Goal: Information Seeking & Learning: Learn about a topic

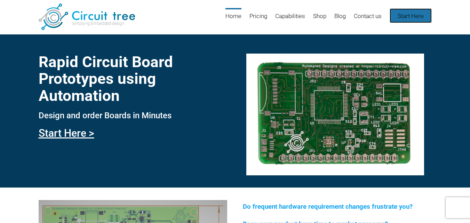
click at [409, 16] on link "Start Here" at bounding box center [410, 15] width 42 height 15
click at [410, 16] on link "Start Here" at bounding box center [410, 15] width 42 height 15
click at [412, 18] on link "Start Here" at bounding box center [410, 15] width 42 height 15
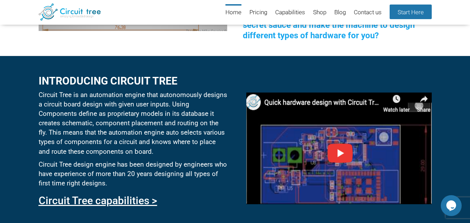
scroll to position [304, 0]
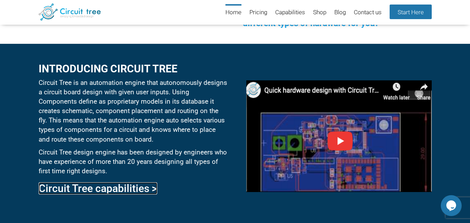
click at [120, 187] on link "Circuit Tree capabilities >" at bounding box center [98, 188] width 119 height 12
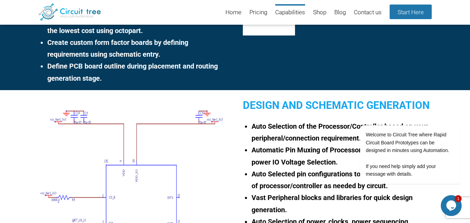
scroll to position [165, 0]
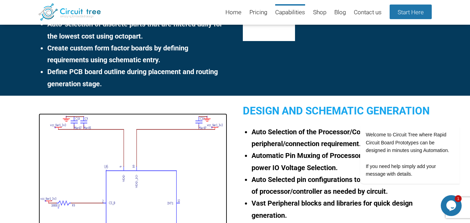
click at [149, 170] on img at bounding box center [133, 208] width 188 height 191
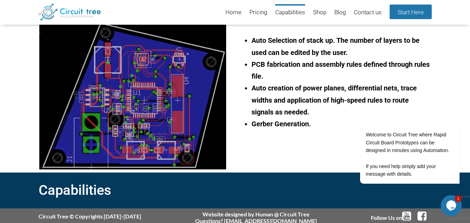
scroll to position [621, 0]
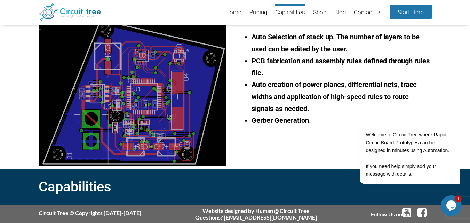
click at [7, 128] on div "Routing Generation Auto Selection of stack up. The number of layers to be used …" at bounding box center [235, 85] width 470 height 168
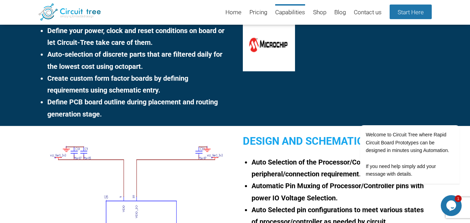
scroll to position [134, 0]
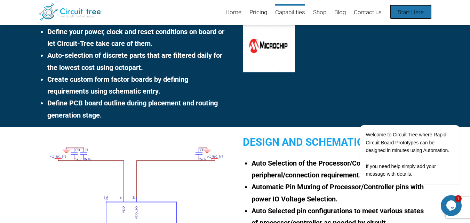
click at [405, 16] on link "Start Here" at bounding box center [410, 12] width 42 height 15
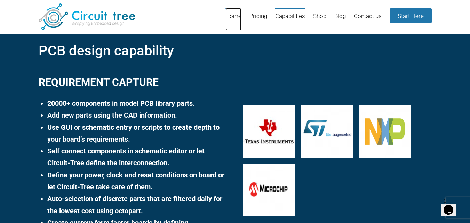
click at [237, 17] on link "Home" at bounding box center [233, 19] width 16 height 23
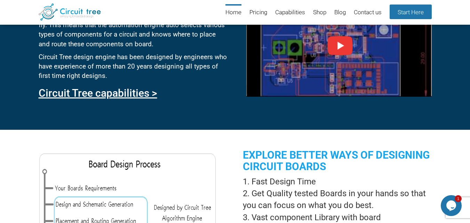
scroll to position [547, 0]
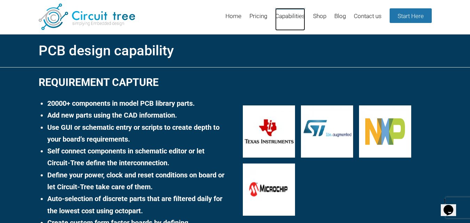
click at [289, 16] on link "Capabilities" at bounding box center [290, 19] width 30 height 23
